Goal: Information Seeking & Learning: Find specific page/section

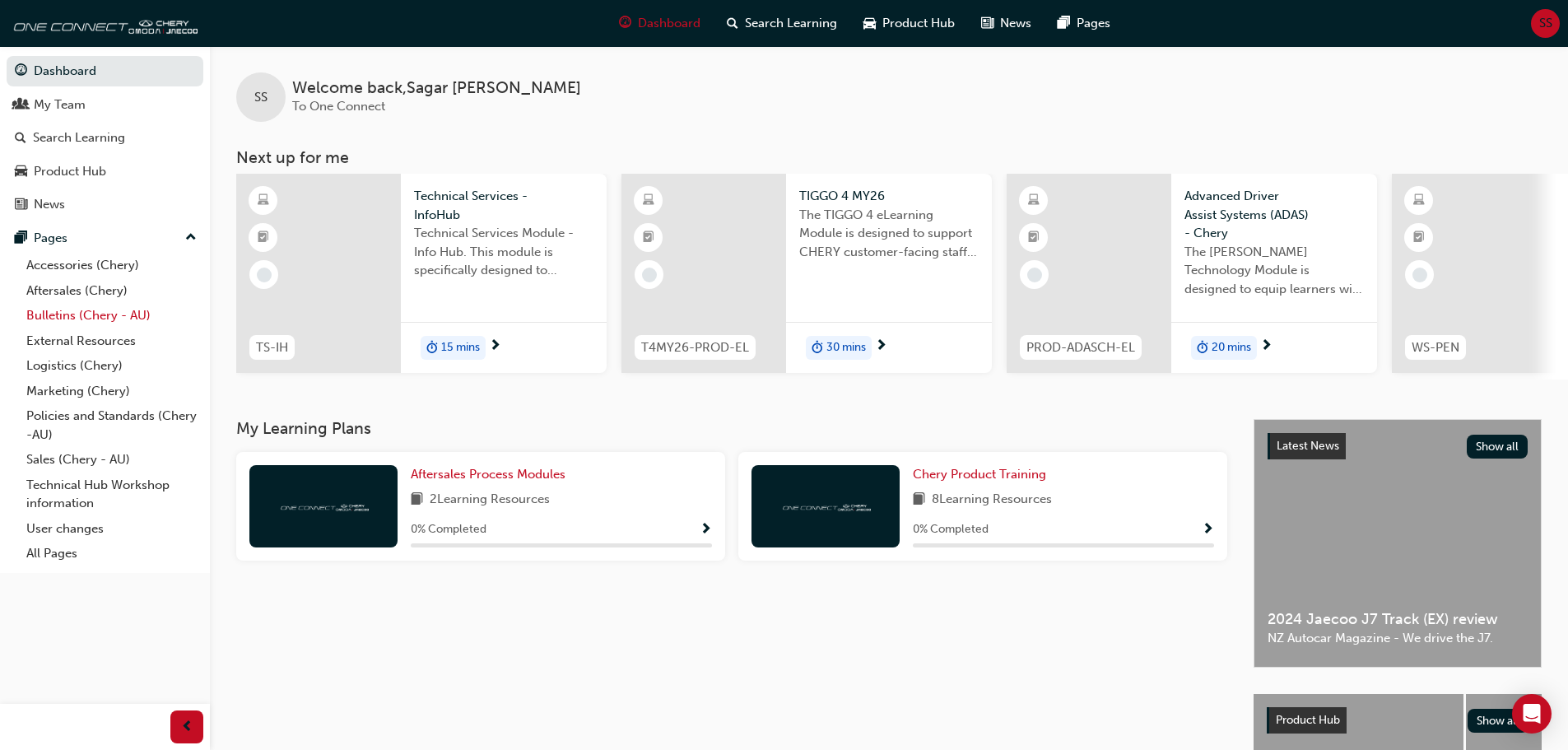
click at [85, 322] on link "Bulletins (Chery - AU)" at bounding box center [111, 315] width 184 height 26
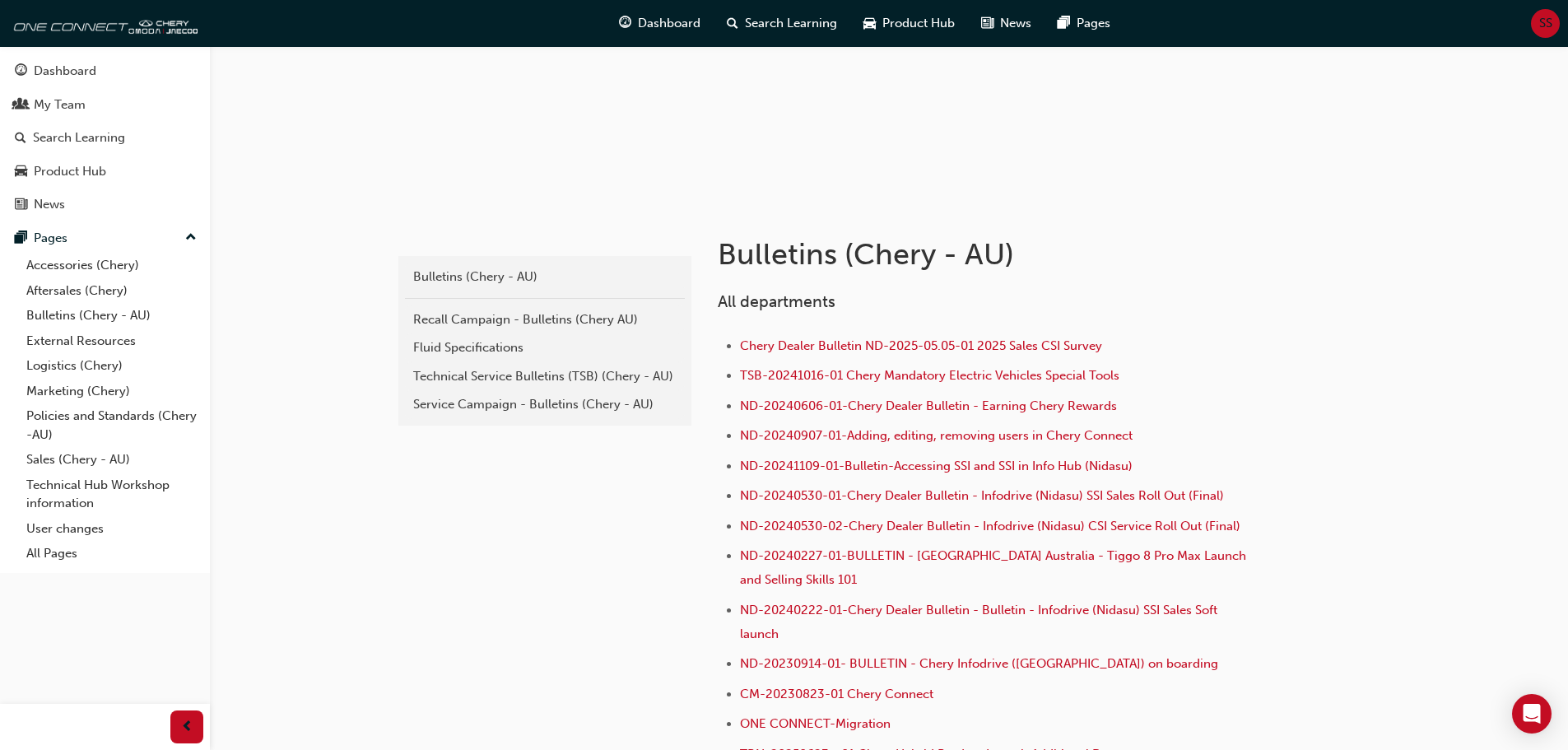
scroll to position [330, 0]
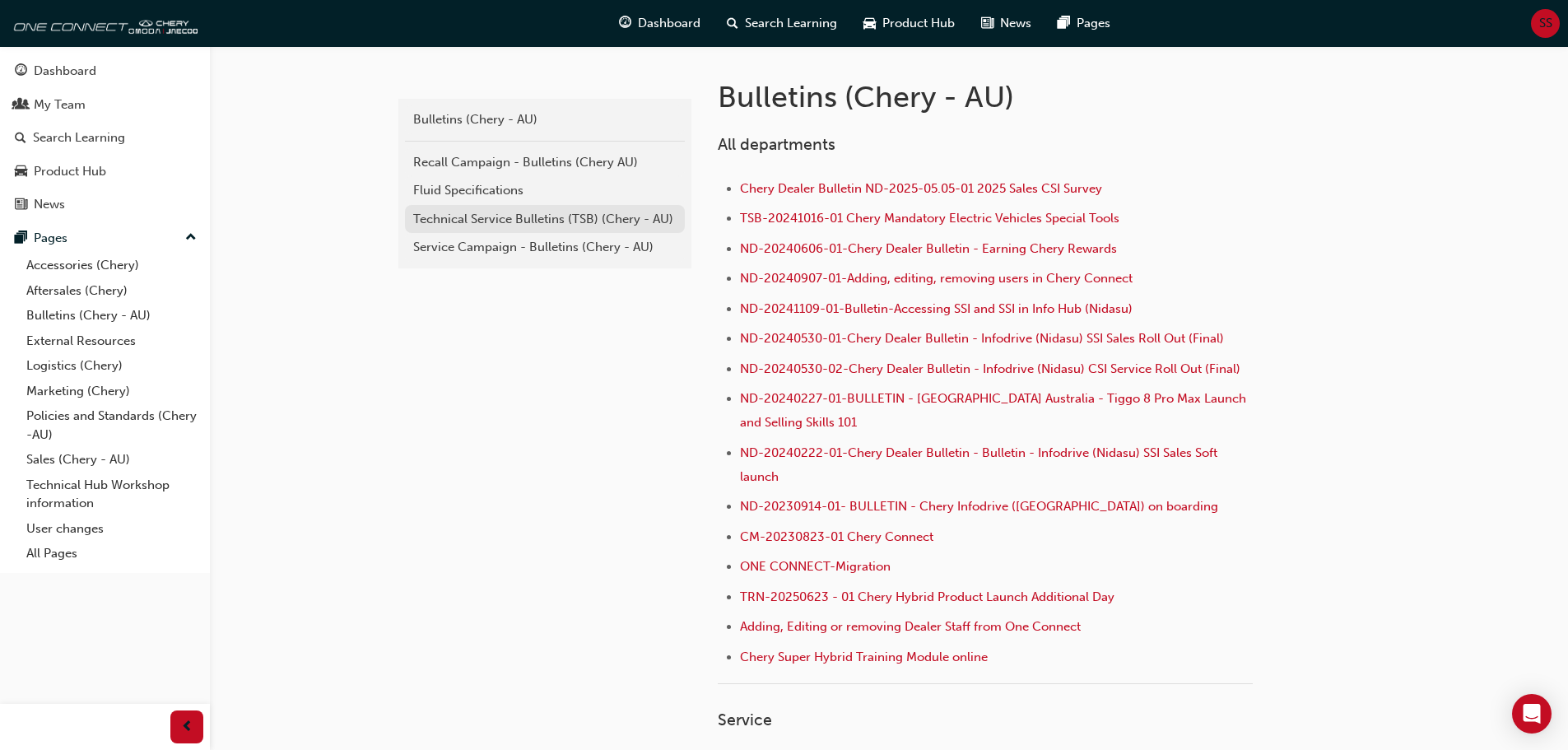
click at [563, 226] on div "Technical Service Bulletins (TSB) (Chery - AU)" at bounding box center [545, 219] width 264 height 19
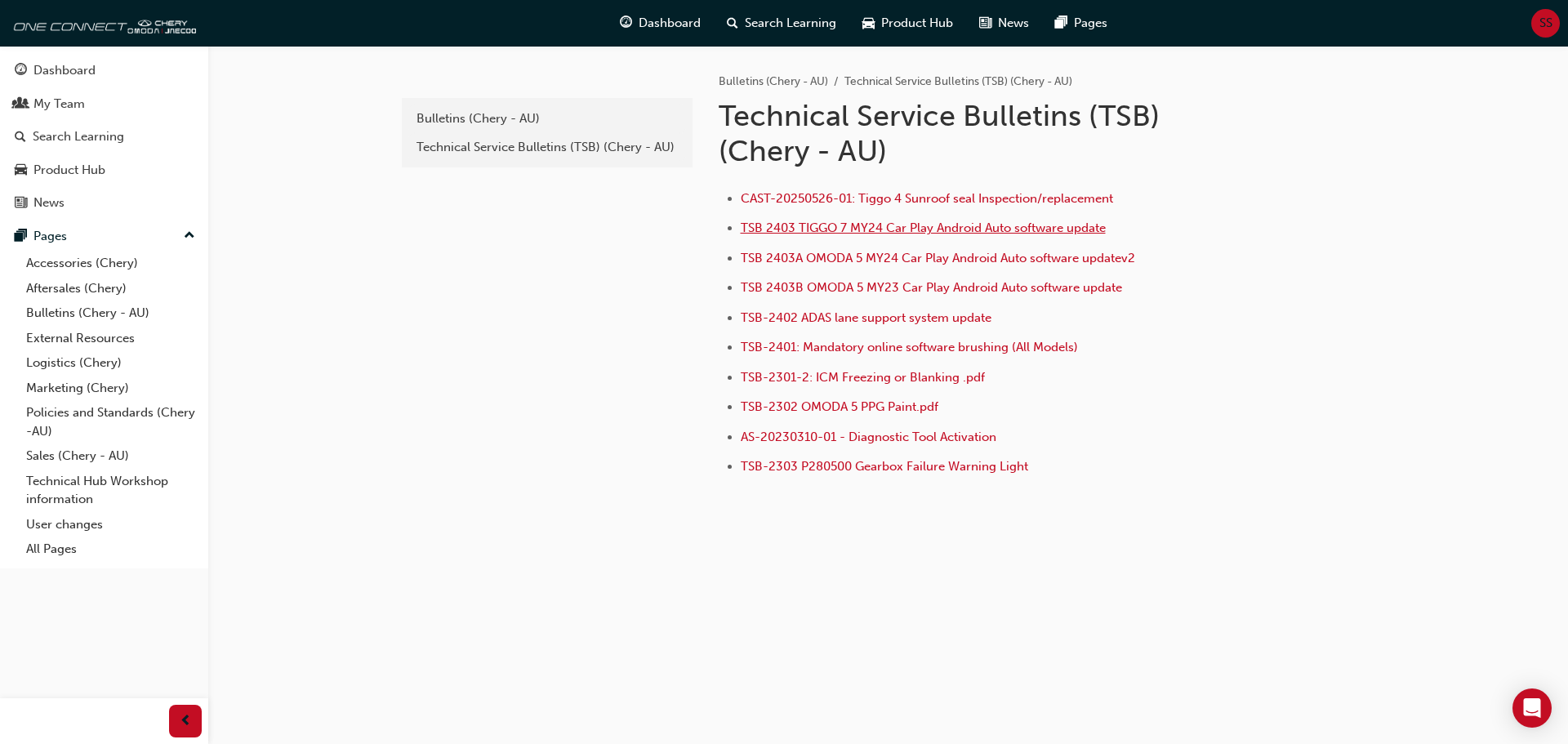
click at [946, 225] on span "TSB 2403 TIGGO 7 MY24 Car Play Android Auto software update" at bounding box center [923, 227] width 365 height 15
click at [1015, 225] on span "TSB 2403 TIGGO 7 MY24 Car Play Android Auto software update" at bounding box center [923, 227] width 365 height 15
